Goal: Information Seeking & Learning: Find specific fact

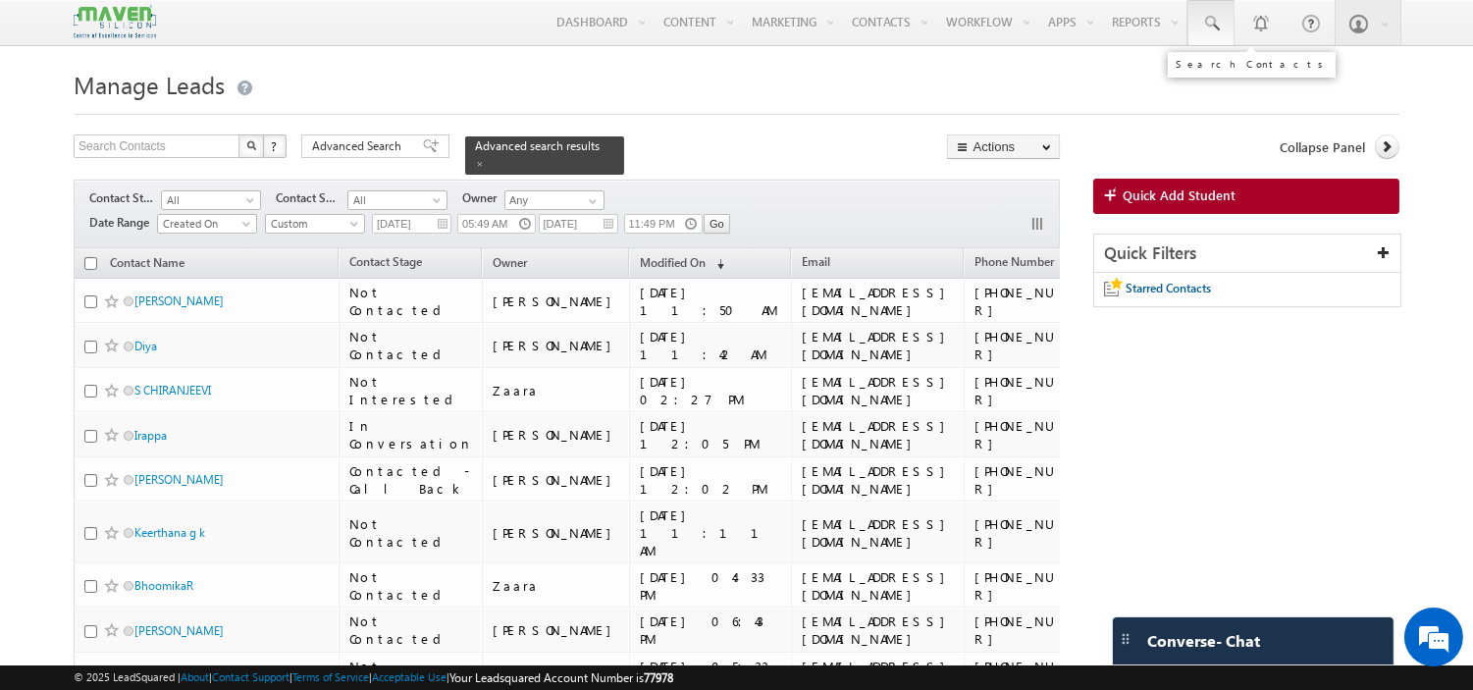
click at [1207, 15] on span at bounding box center [1211, 24] width 20 height 20
click at [1217, 76] on input "text" at bounding box center [1321, 77] width 266 height 24
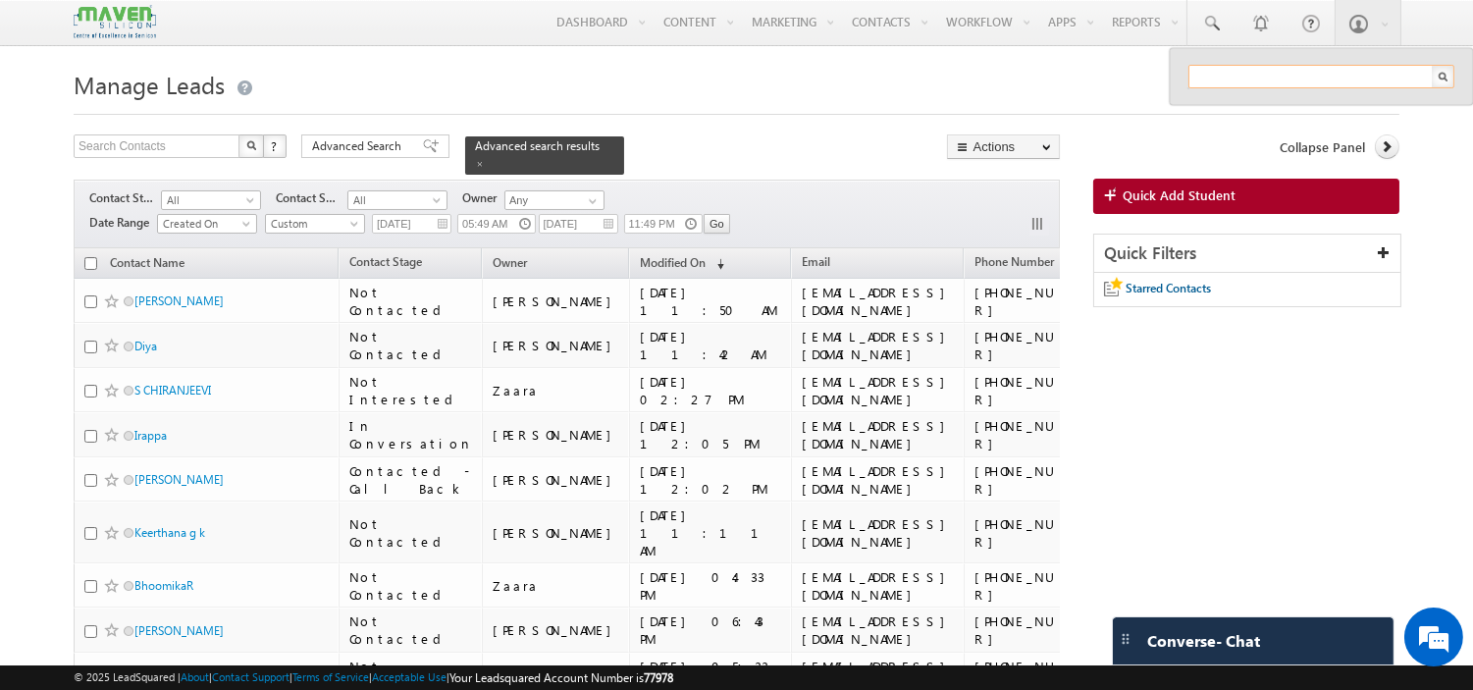
paste input "[EMAIL_ADDRESS][DOMAIN_NAME]"
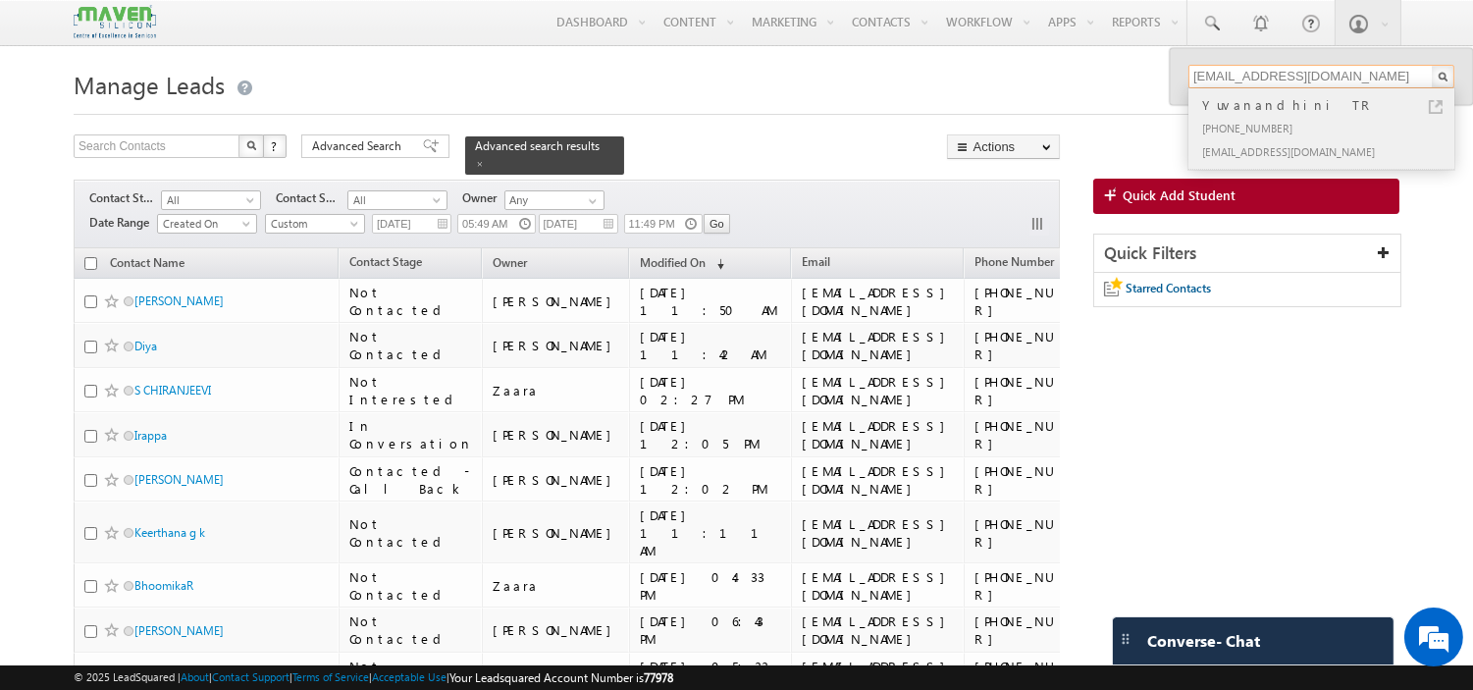
type input "[EMAIL_ADDRESS][DOMAIN_NAME]"
click at [1264, 125] on div "[PHONE_NUMBER]" at bounding box center [1329, 128] width 263 height 24
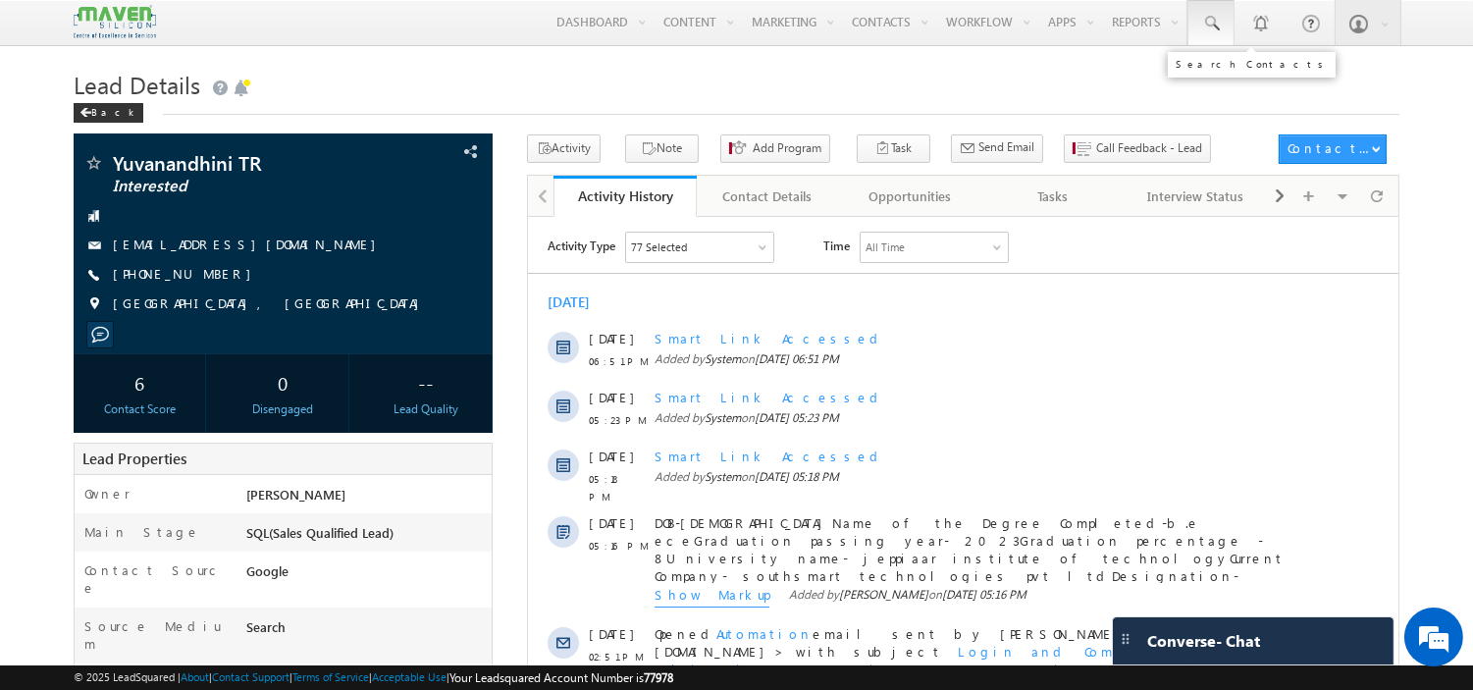
click at [1210, 24] on span at bounding box center [1211, 24] width 20 height 20
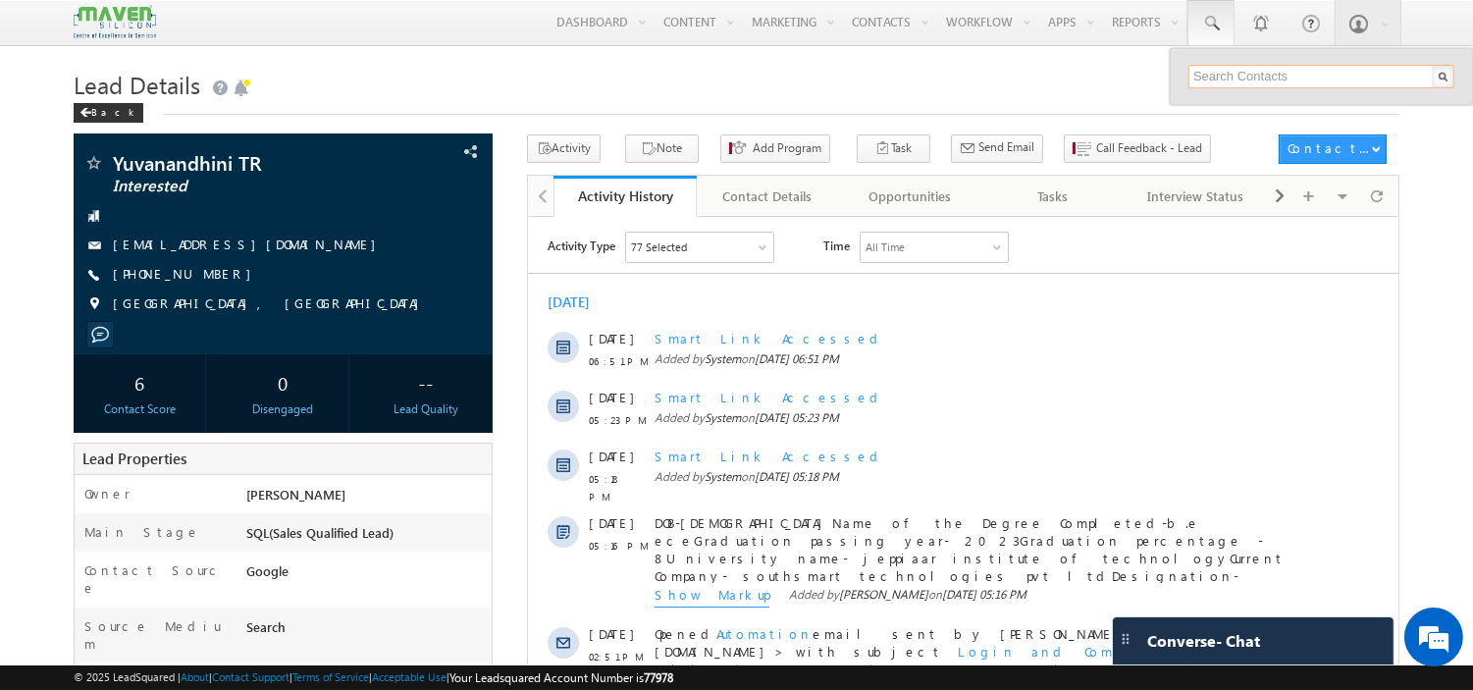
paste input "[EMAIL_ADDRESS][DOMAIN_NAME]"
click at [1289, 82] on input "[EMAIL_ADDRESS][DOMAIN_NAME]" at bounding box center [1321, 77] width 266 height 24
paste input "8903858628"
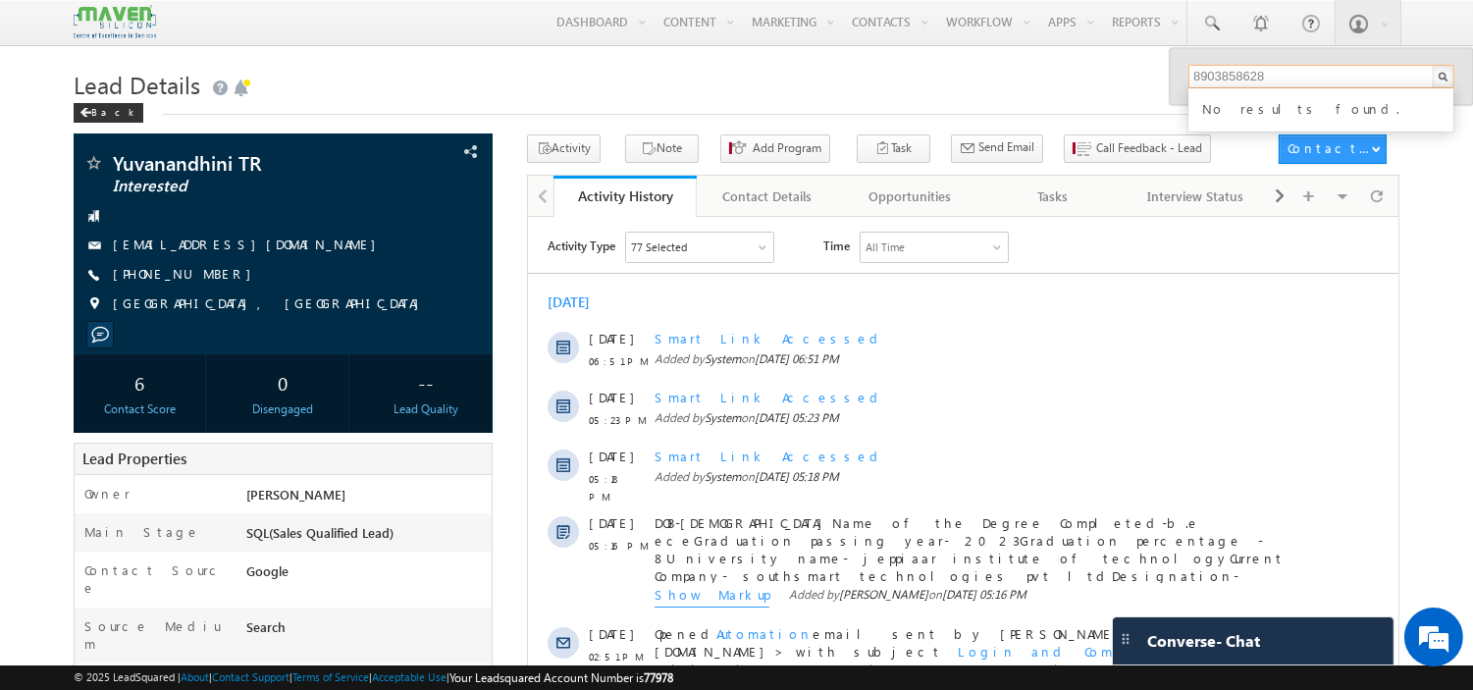
click at [1241, 79] on input "8903858628" at bounding box center [1321, 77] width 266 height 24
paste input "[EMAIL_ADDRESS][DOMAIN_NAME]"
click at [1222, 81] on input "[EMAIL_ADDRESS][DOMAIN_NAME]" at bounding box center [1321, 77] width 266 height 24
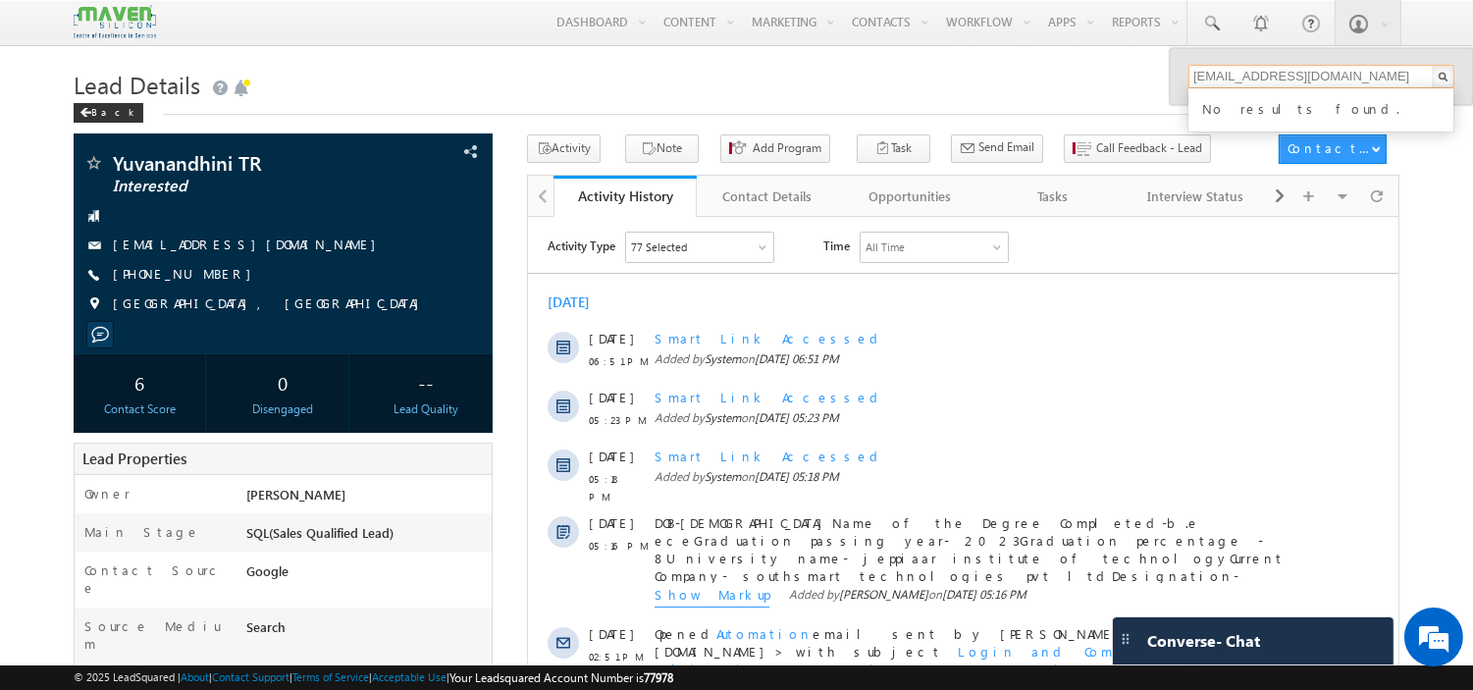
click at [1222, 81] on input "[EMAIL_ADDRESS][DOMAIN_NAME]" at bounding box center [1321, 77] width 266 height 24
paste input "8978617793"
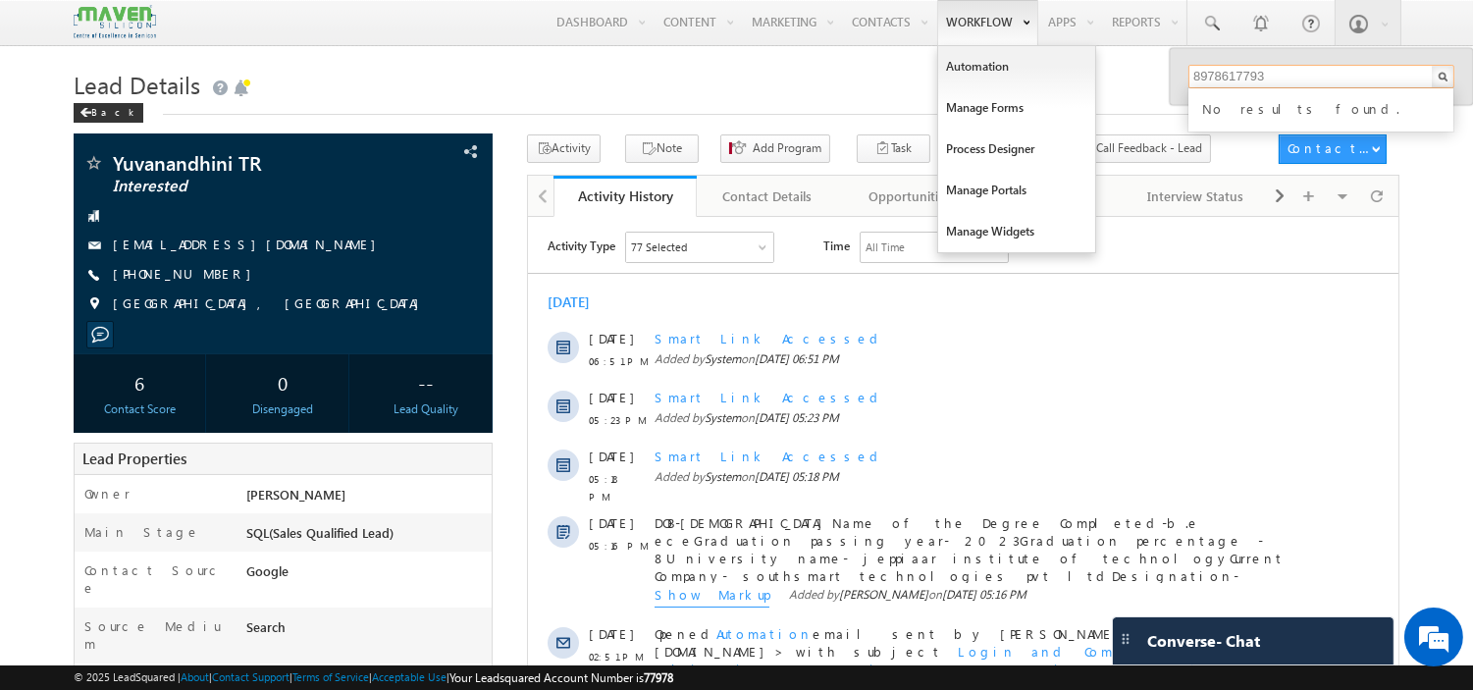
type input "8978617793"
